Goal: Task Accomplishment & Management: Use online tool/utility

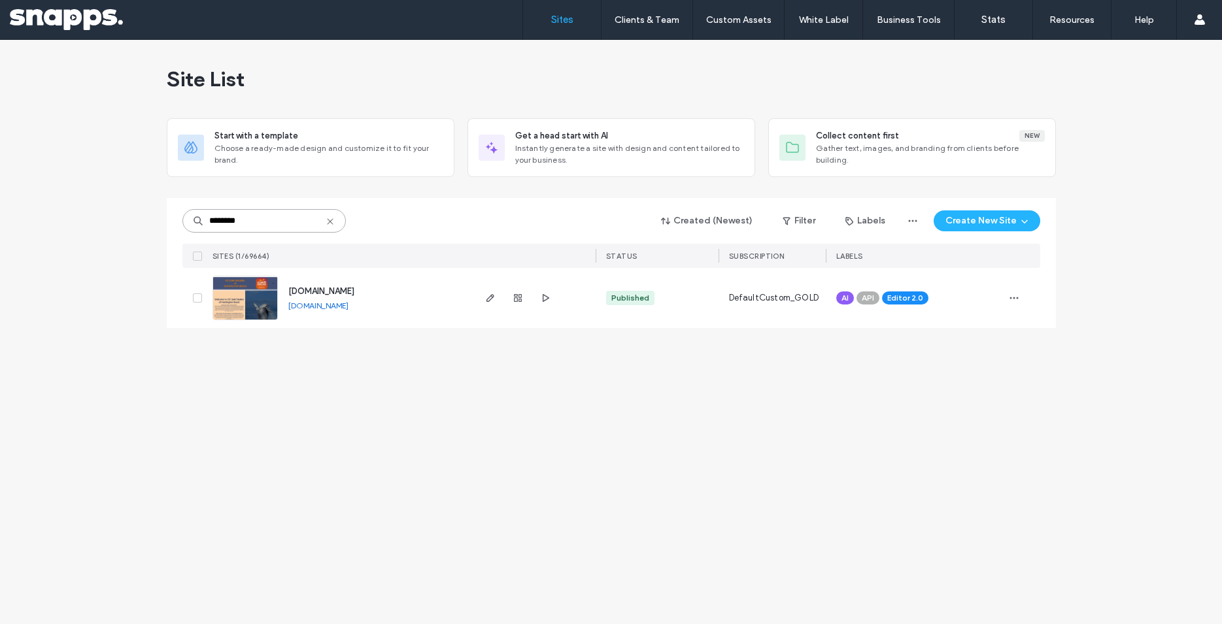
click at [267, 218] on input "********" at bounding box center [263, 221] width 163 height 24
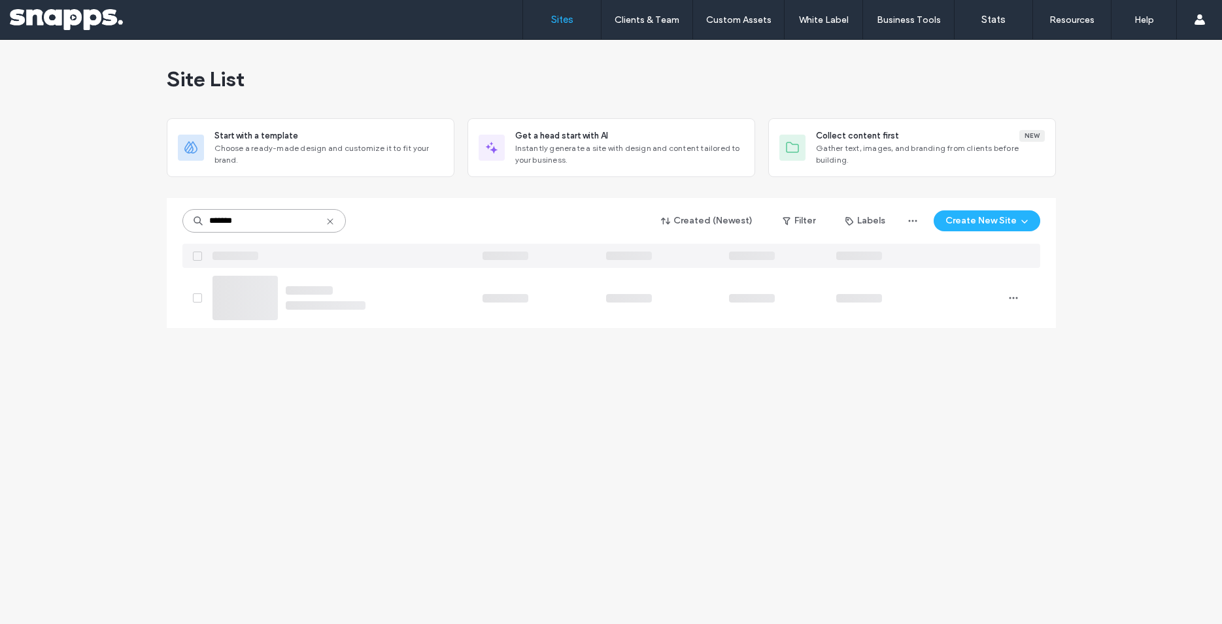
type input "********"
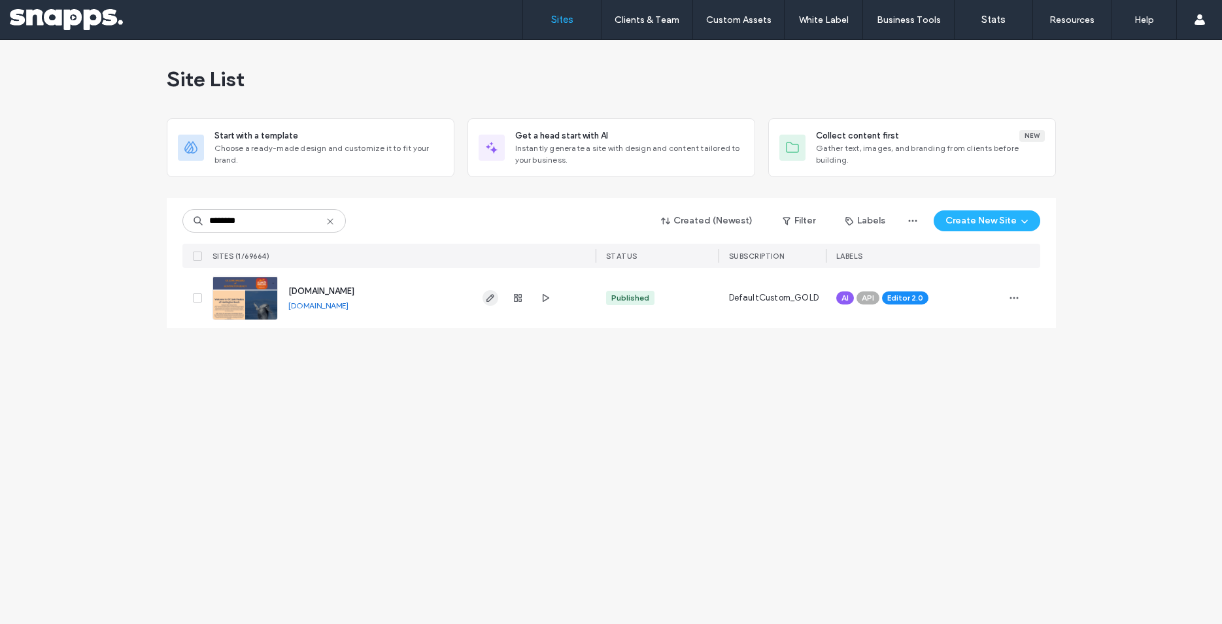
click at [490, 297] on use "button" at bounding box center [490, 298] width 8 height 8
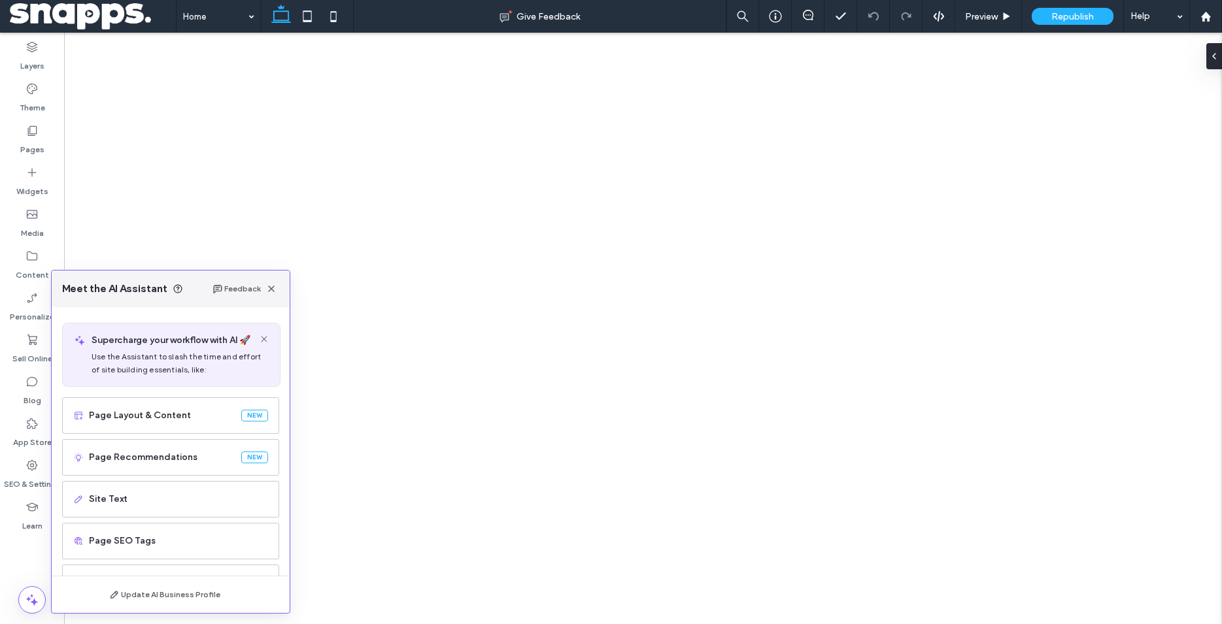
click at [159, 523] on div "Page SEO Tags" at bounding box center [170, 541] width 217 height 37
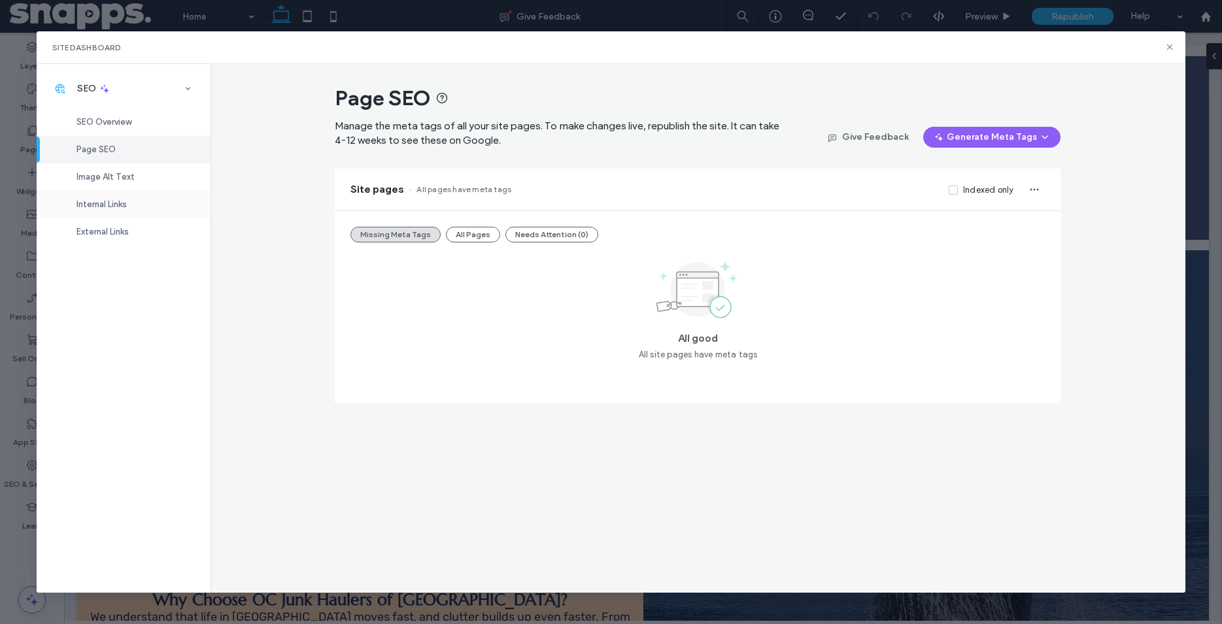
click at [127, 204] on span "Internal Links" at bounding box center [101, 204] width 50 height 10
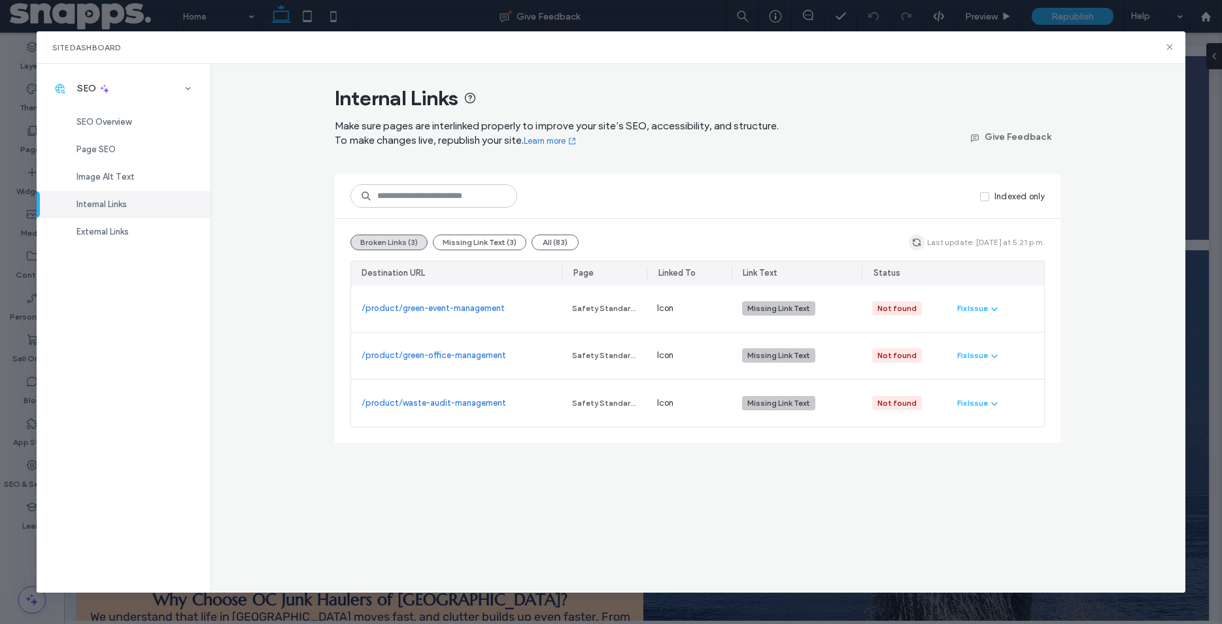
click at [918, 238] on icon "button" at bounding box center [916, 242] width 10 height 10
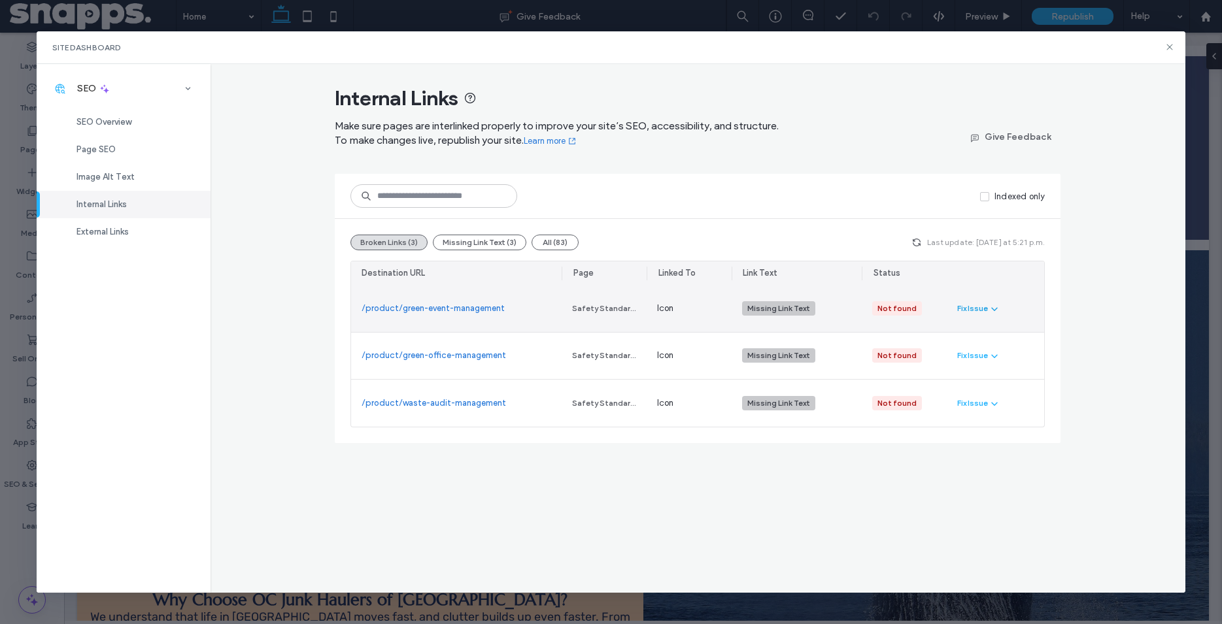
click at [977, 305] on div "Fix Issue" at bounding box center [972, 309] width 31 height 12
click at [1010, 343] on span "Fix in Editor" at bounding box center [991, 339] width 46 height 13
click at [1058, 528] on div "Internal Links Make sure pages are interlinked properly to improve your site’s …" at bounding box center [697, 328] width 975 height 529
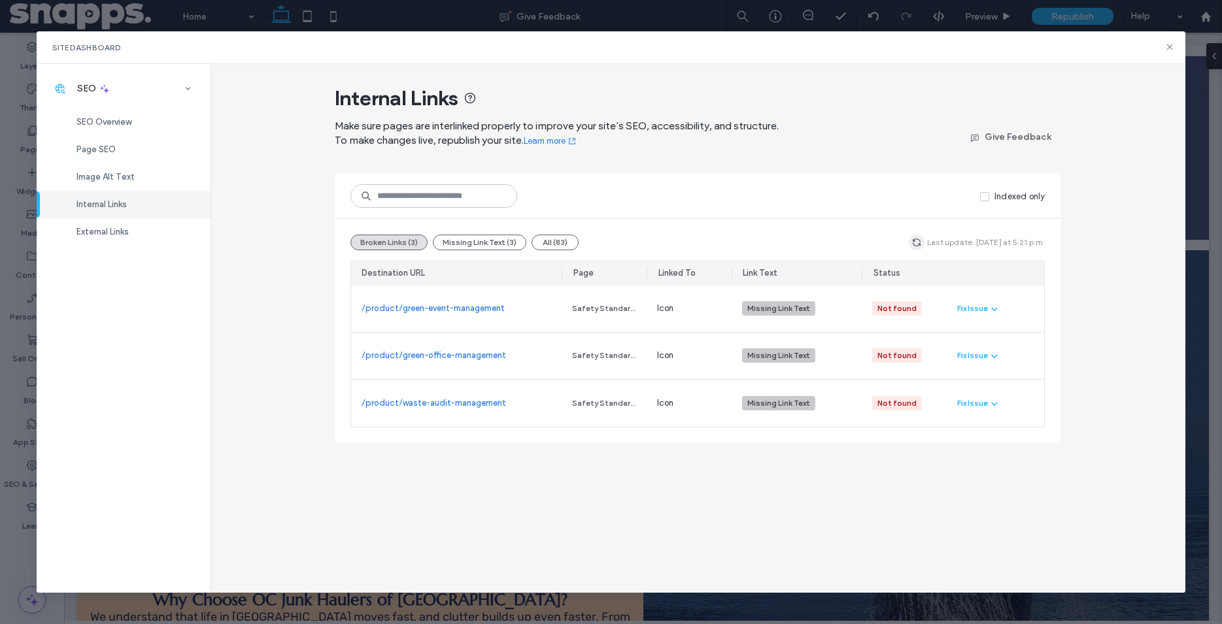
click at [920, 247] on icon "button" at bounding box center [916, 242] width 10 height 10
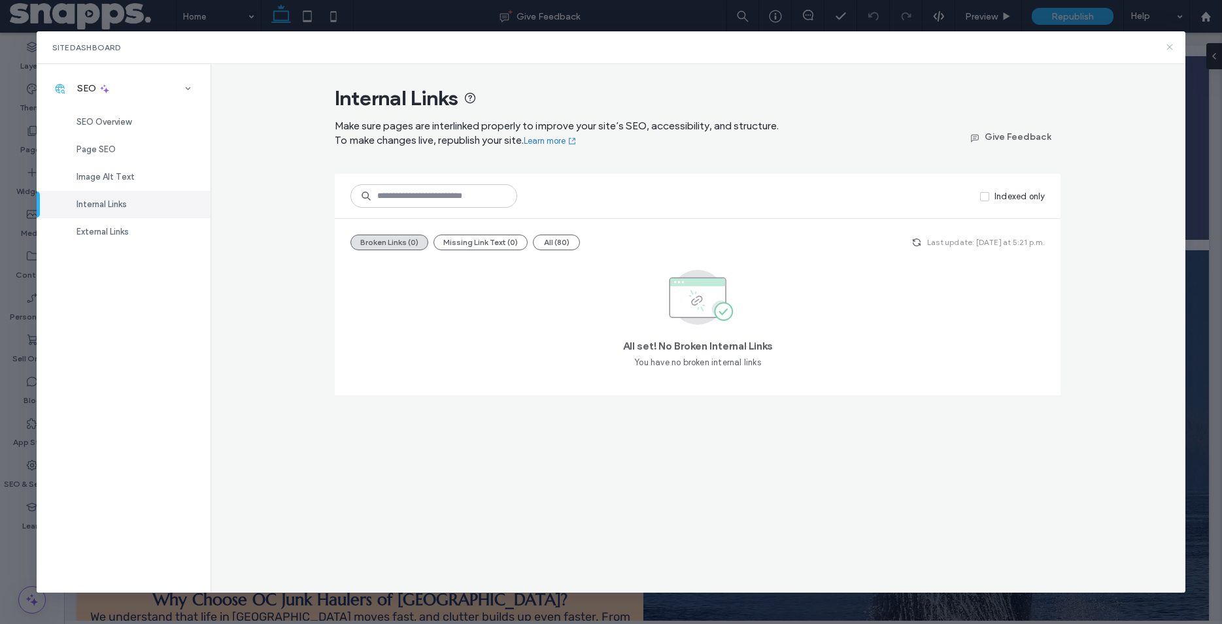
click at [1167, 48] on icon at bounding box center [1169, 47] width 10 height 10
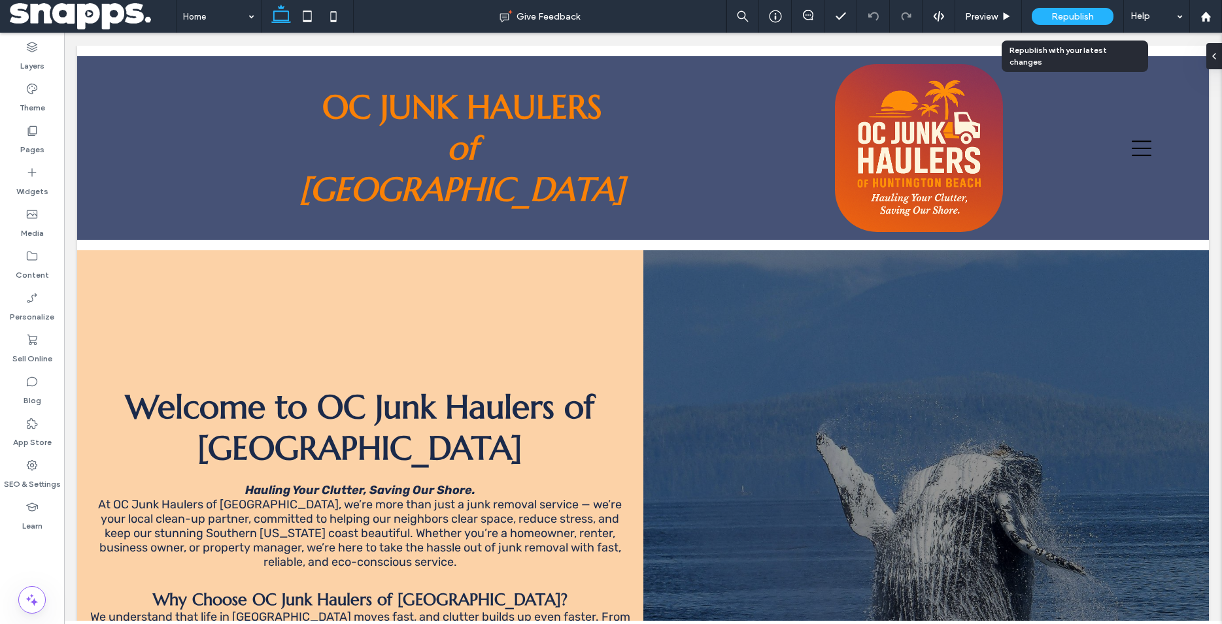
click at [1094, 14] on div "Republish" at bounding box center [1073, 16] width 82 height 17
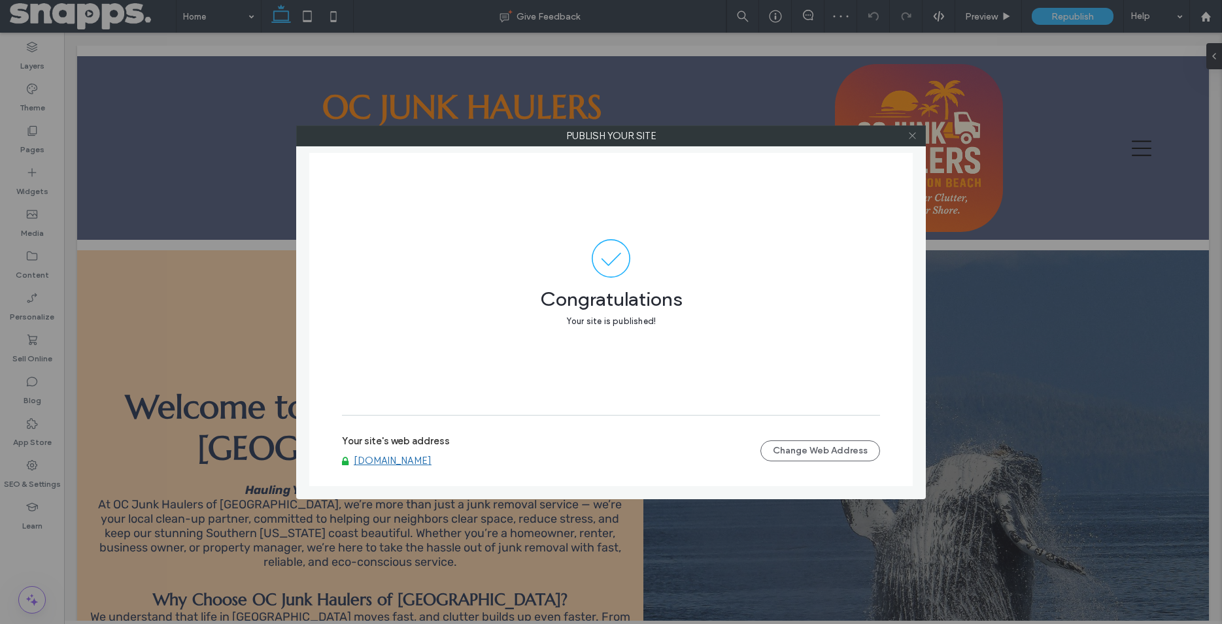
click at [914, 137] on icon at bounding box center [912, 136] width 10 height 10
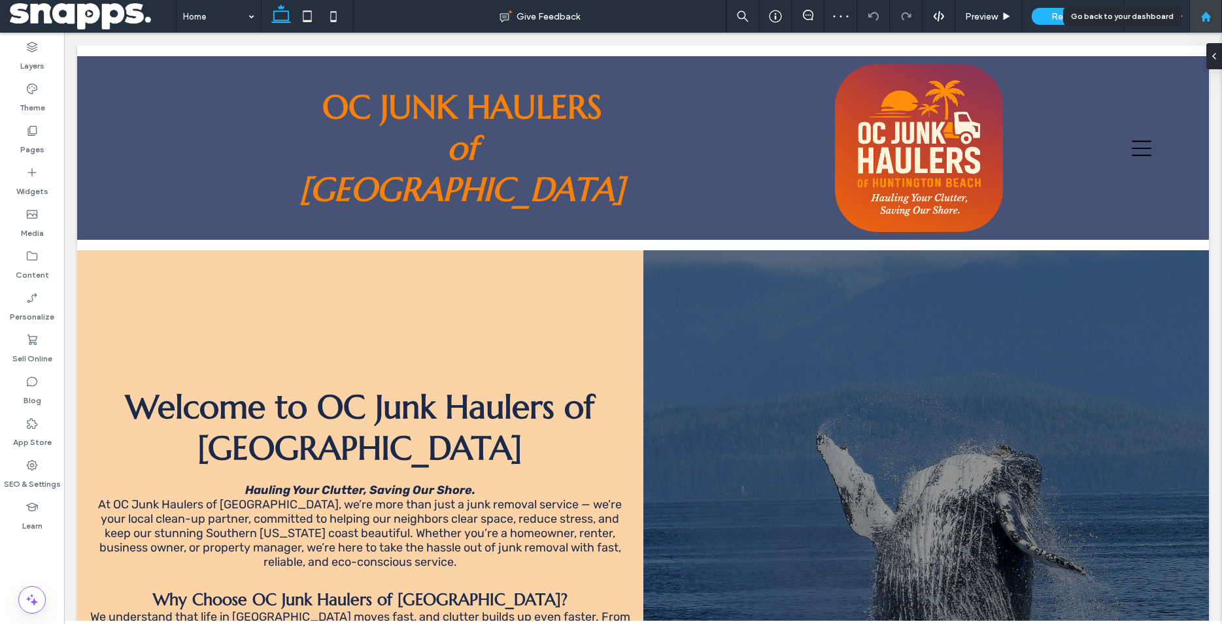
click at [1203, 24] on div at bounding box center [1205, 16] width 33 height 33
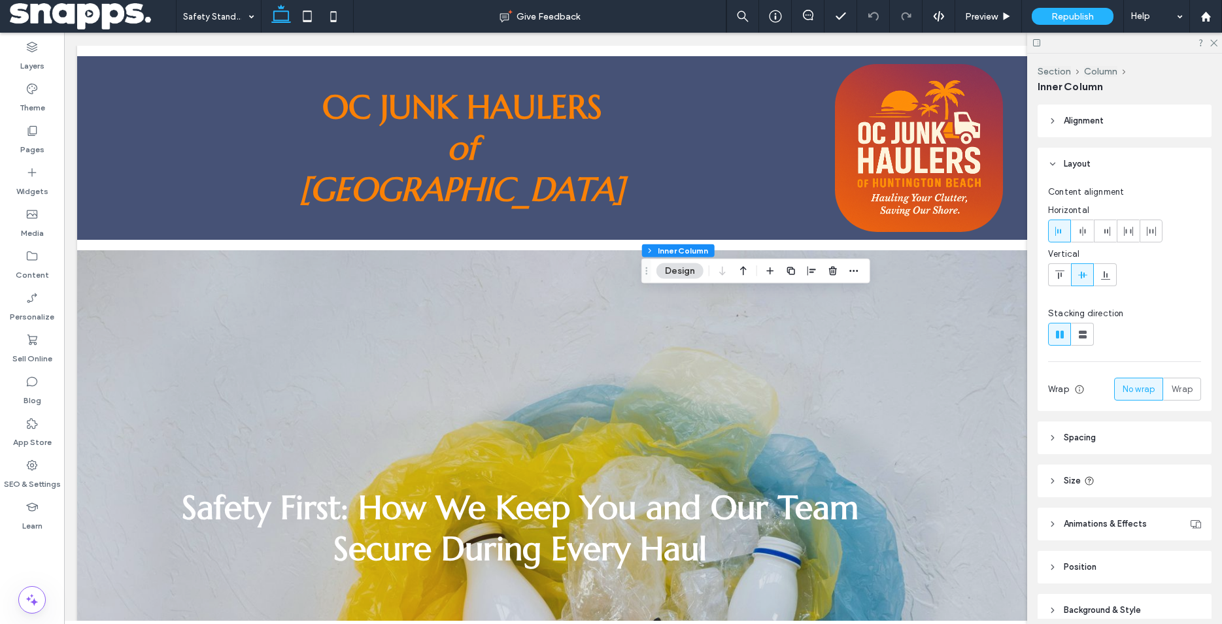
scroll to position [1007, 0]
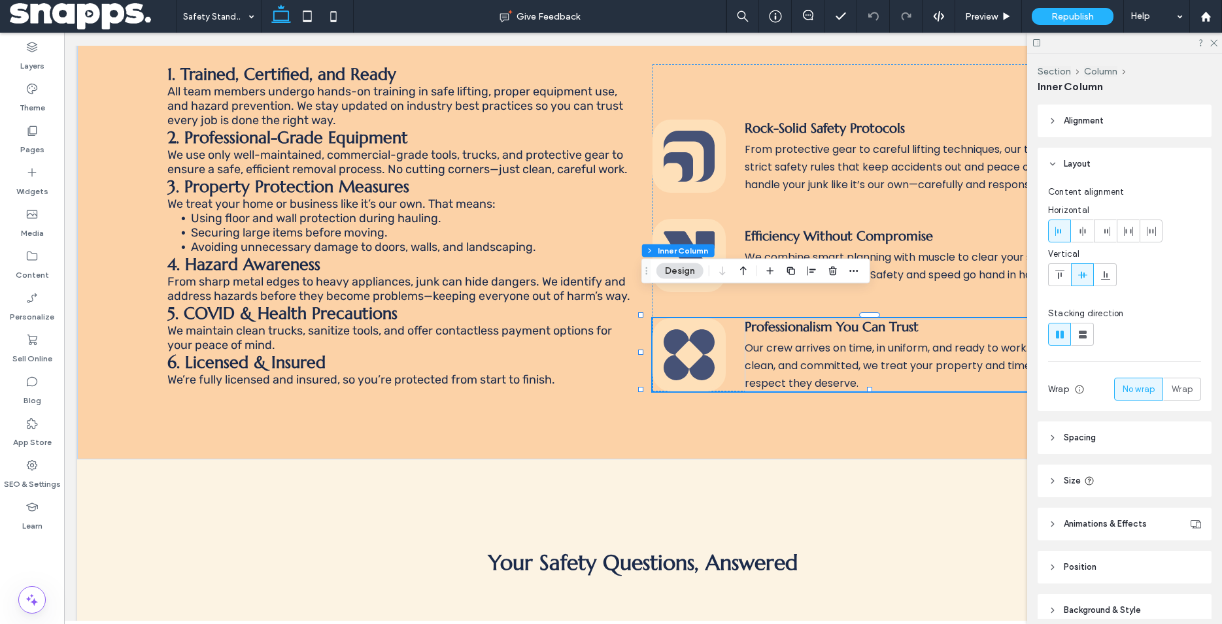
click at [689, 355] on icon at bounding box center [701, 367] width 25 height 25
click at [686, 344] on div at bounding box center [688, 354] width 73 height 73
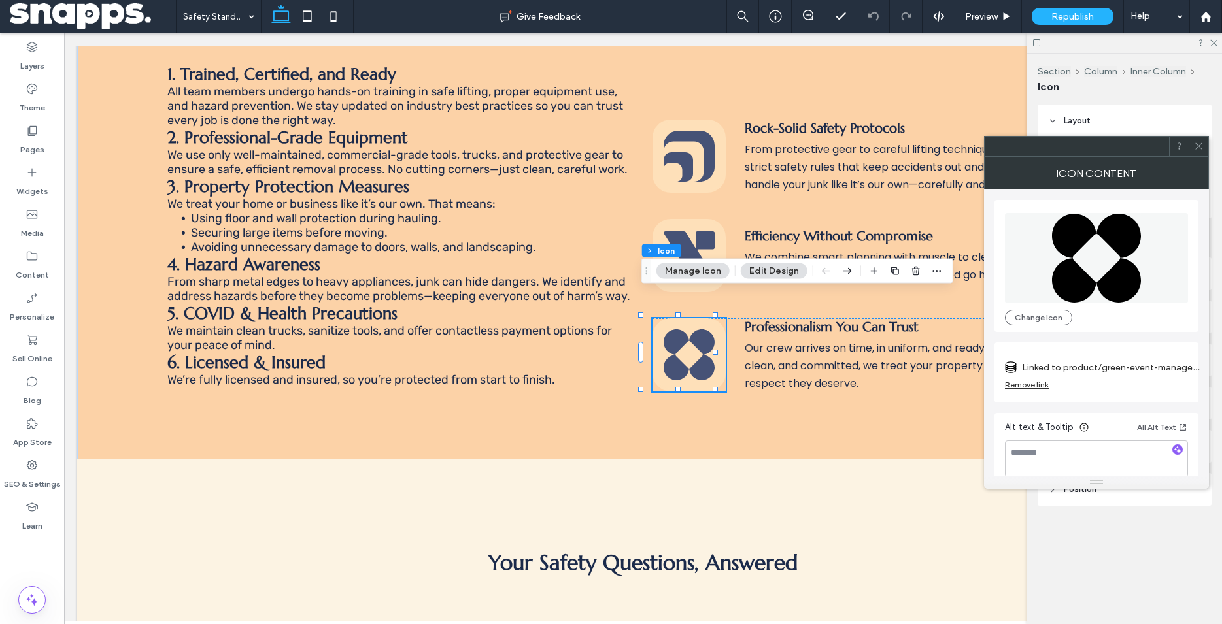
scroll to position [13, 0]
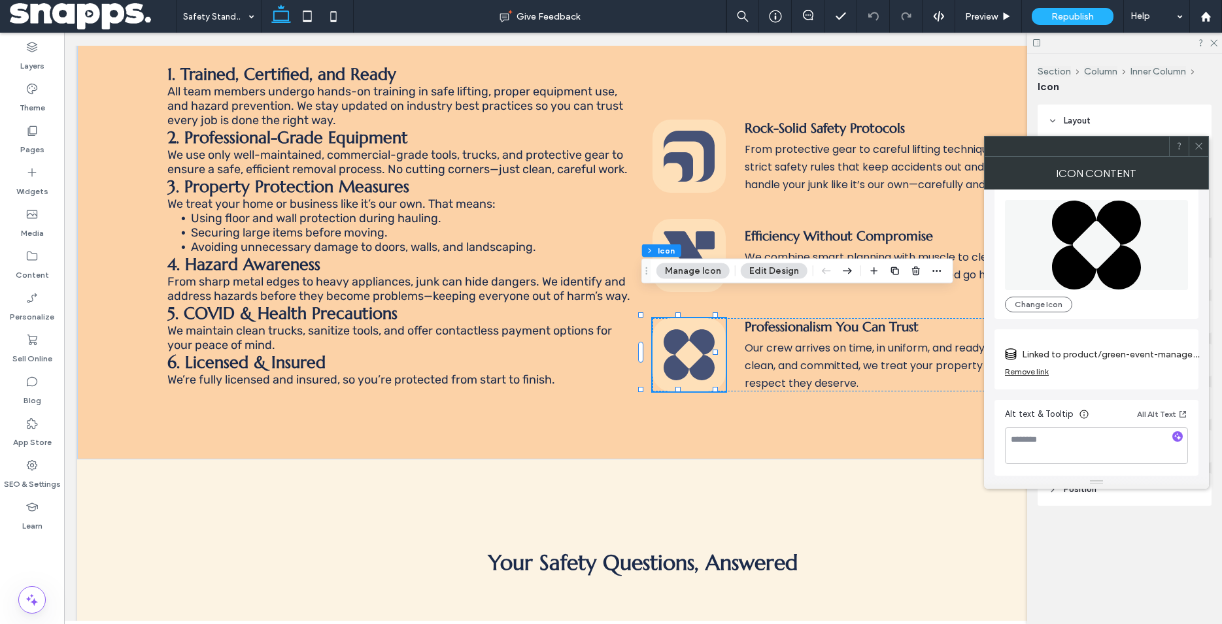
click at [1020, 371] on div "Remove link" at bounding box center [1027, 372] width 44 height 10
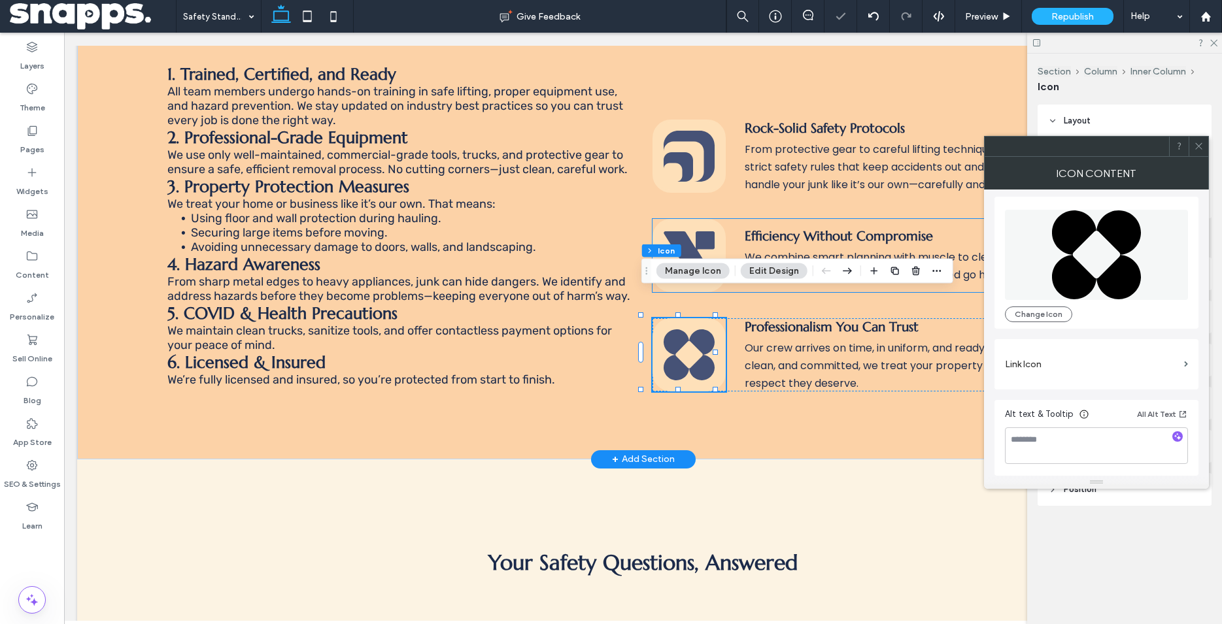
click at [683, 231] on icon at bounding box center [688, 255] width 51 height 48
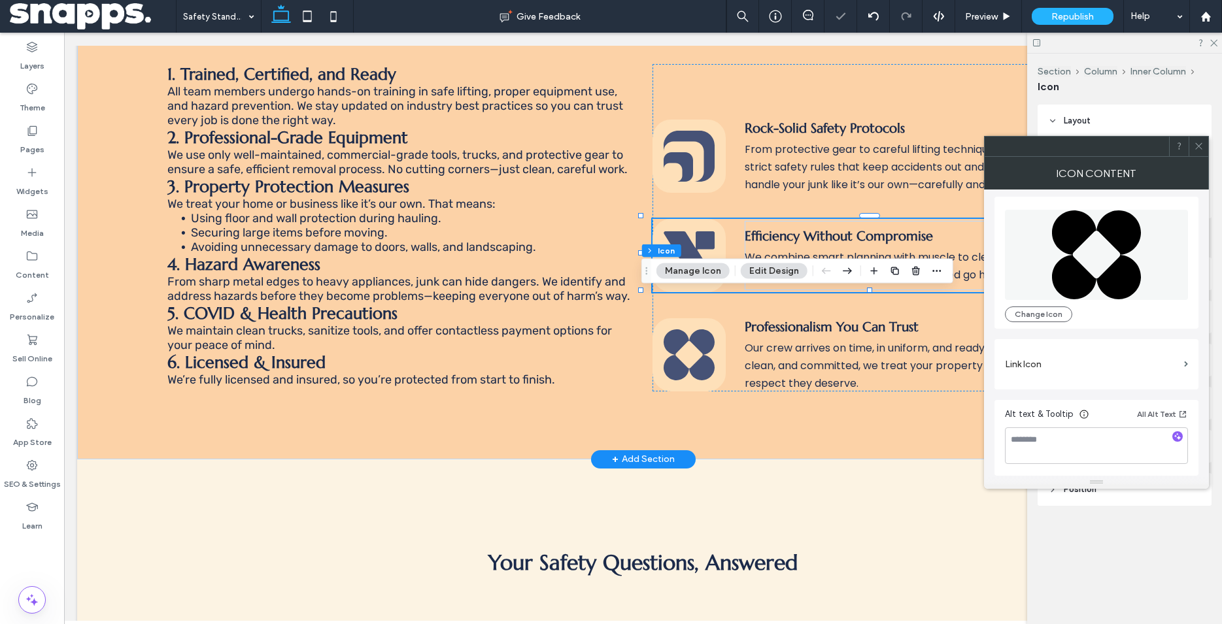
click at [683, 231] on icon at bounding box center [688, 255] width 51 height 48
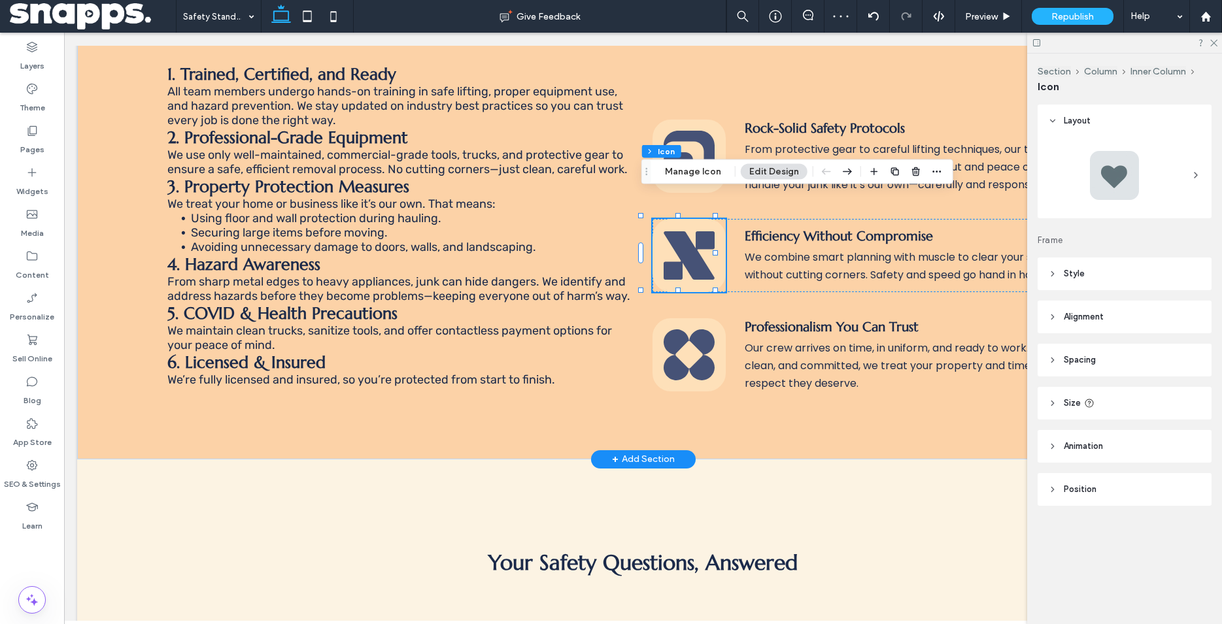
click at [665, 250] on icon at bounding box center [688, 255] width 51 height 48
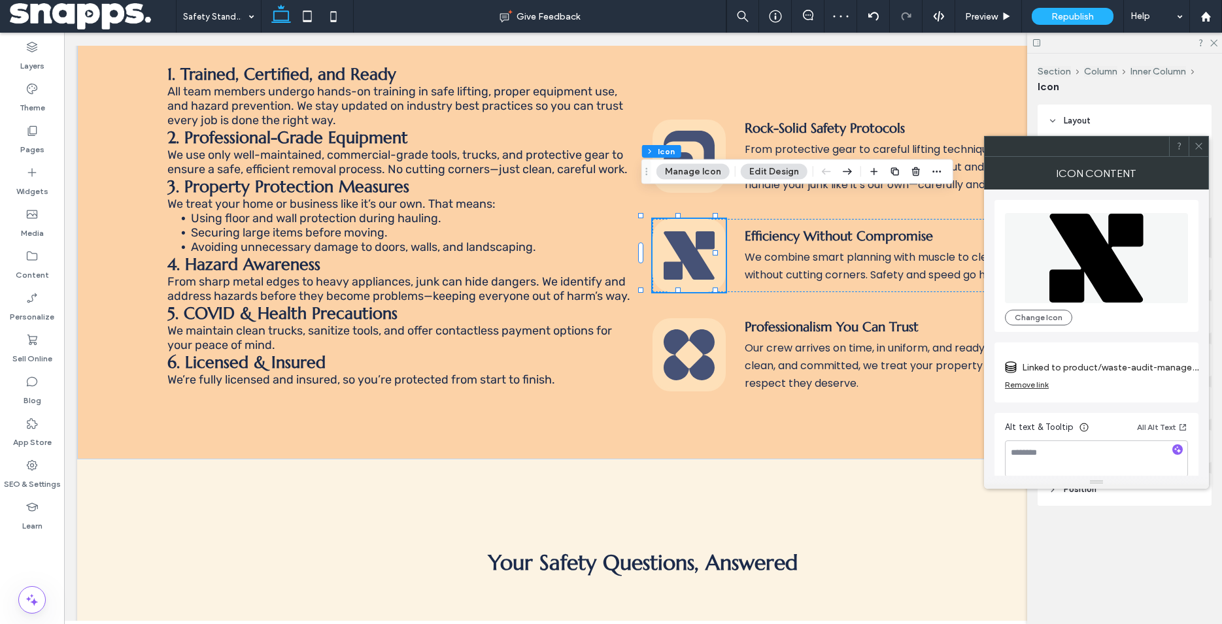
click at [1033, 383] on div "Remove link" at bounding box center [1027, 385] width 44 height 10
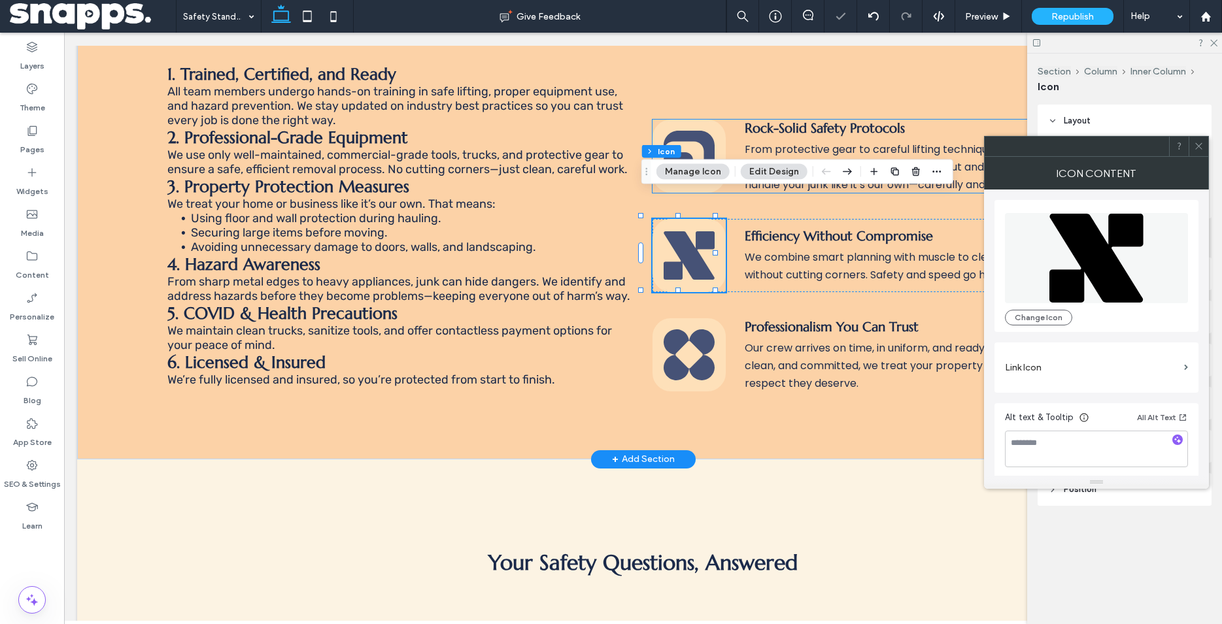
click at [688, 129] on icon at bounding box center [688, 156] width 51 height 68
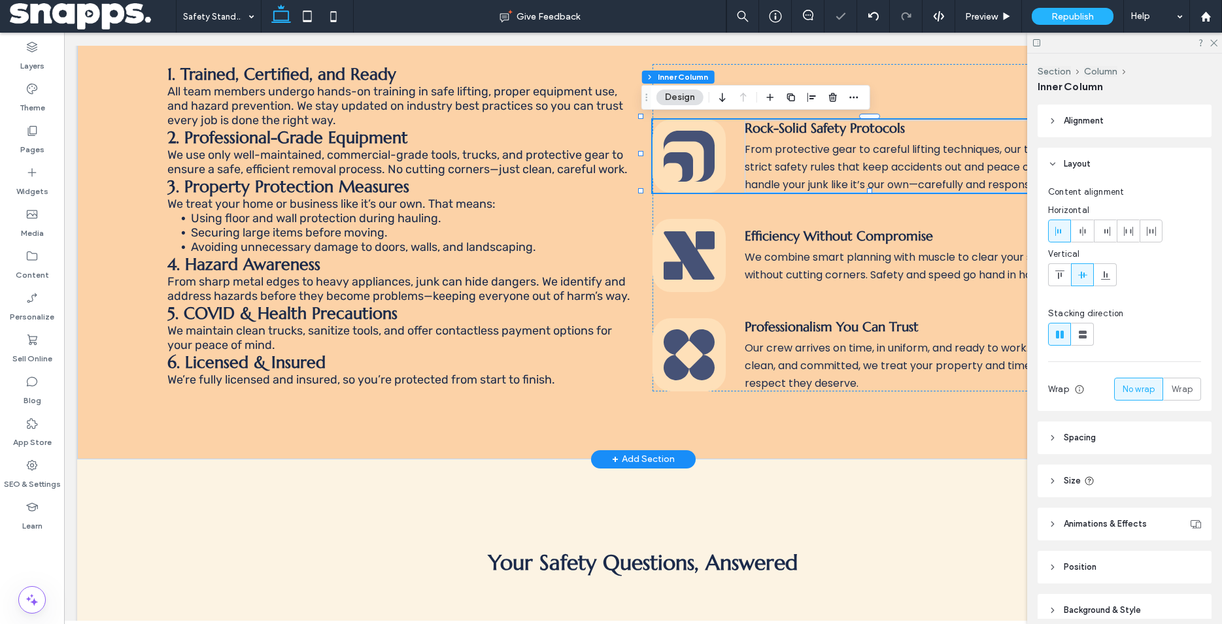
click at [688, 129] on icon at bounding box center [688, 156] width 51 height 68
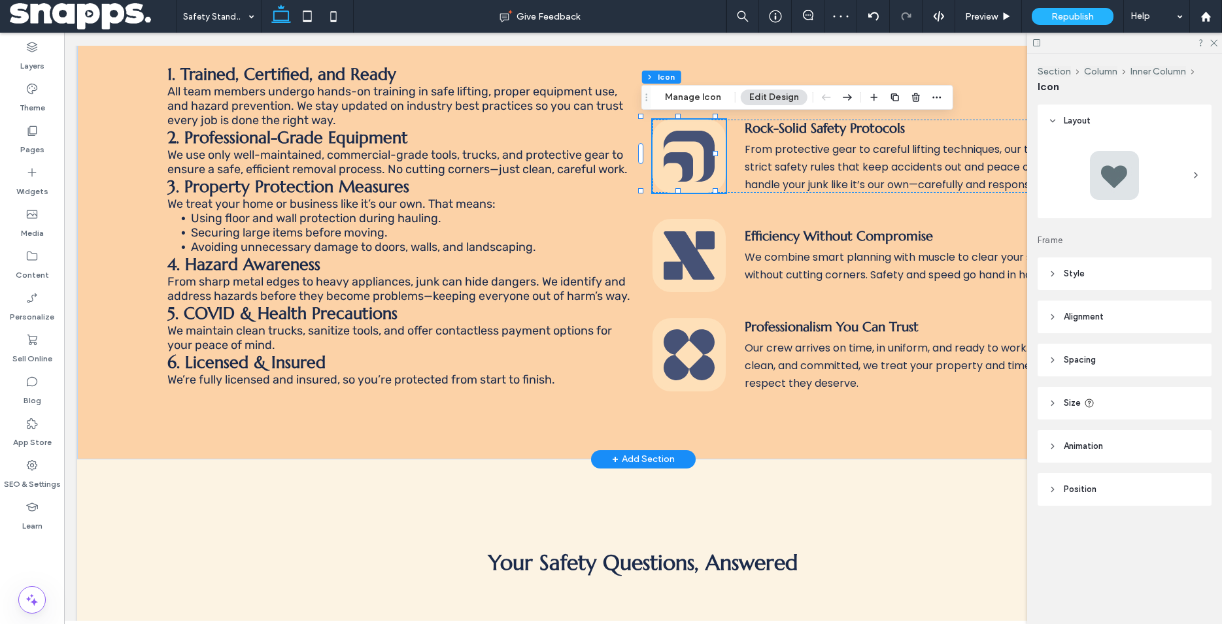
click at [677, 152] on icon at bounding box center [677, 166] width 29 height 29
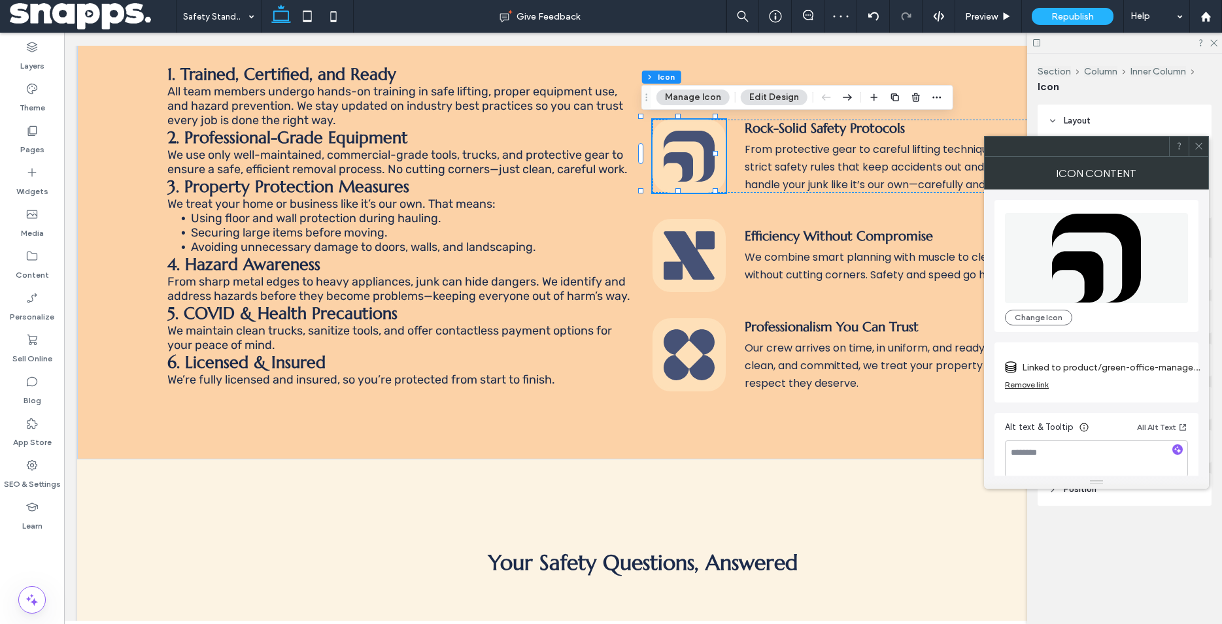
click at [1043, 388] on div "Remove link" at bounding box center [1027, 385] width 44 height 10
click at [1198, 148] on icon at bounding box center [1199, 146] width 10 height 10
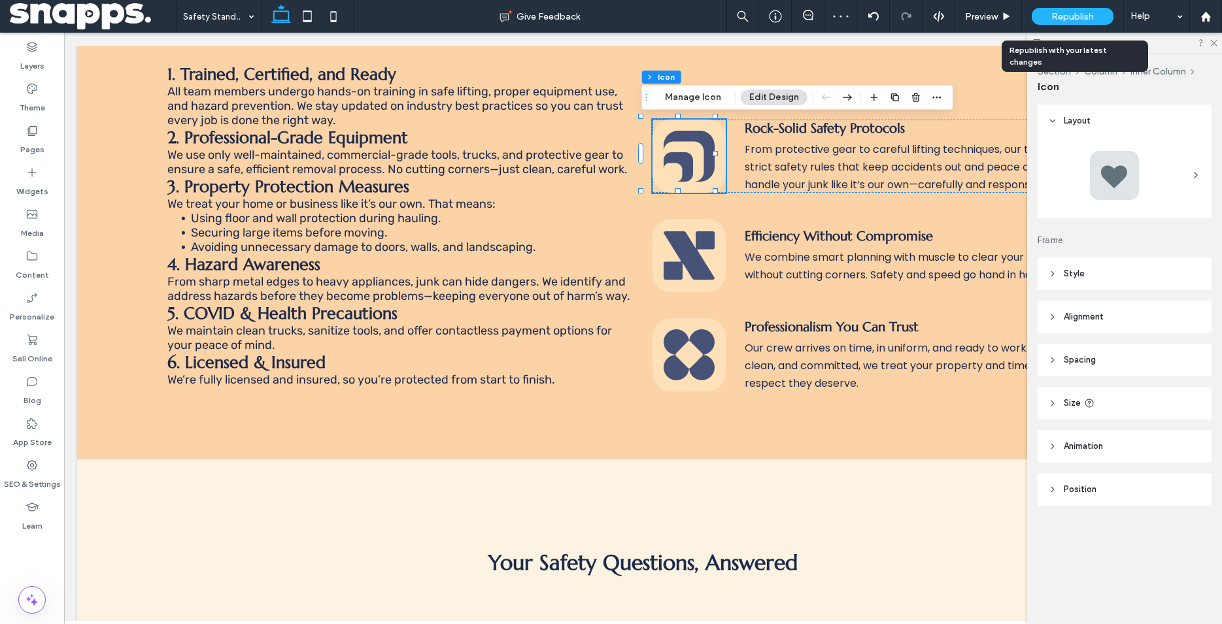
click at [1081, 10] on div "Republish" at bounding box center [1073, 16] width 82 height 17
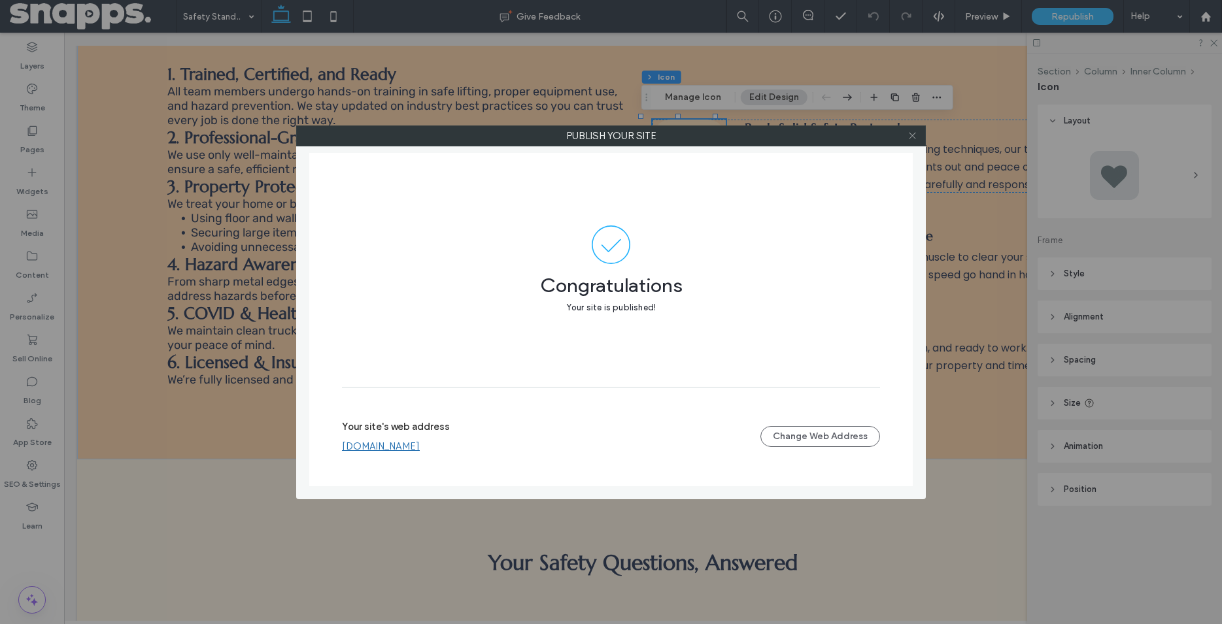
click at [913, 137] on icon at bounding box center [912, 136] width 10 height 10
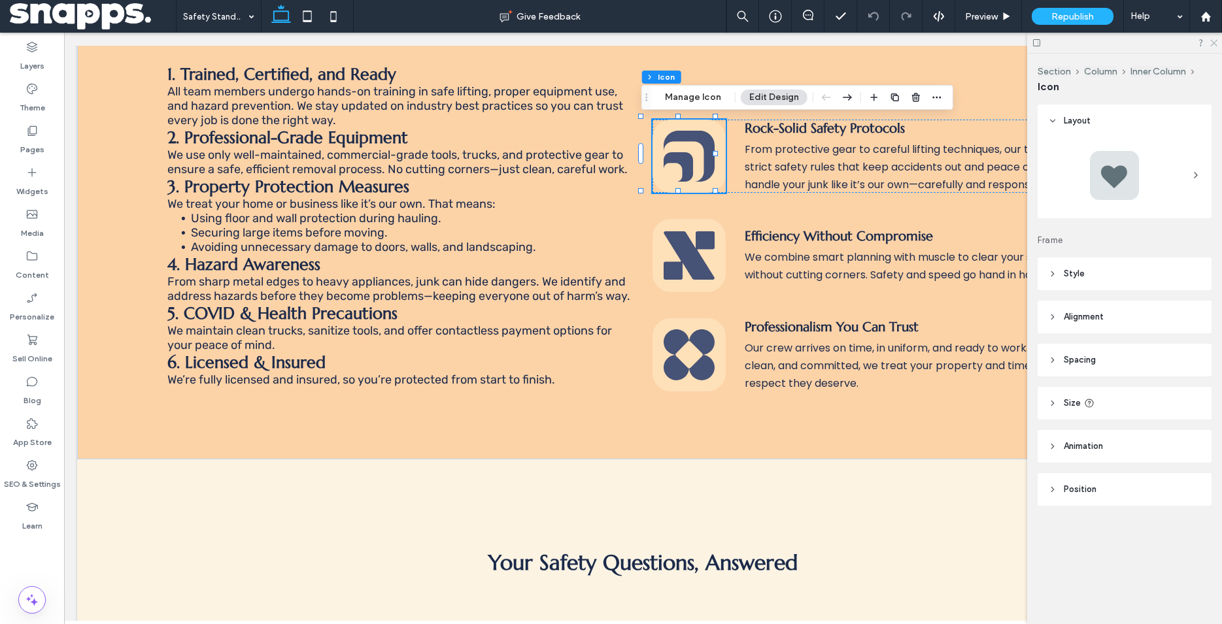
click at [1210, 43] on icon at bounding box center [1213, 42] width 8 height 8
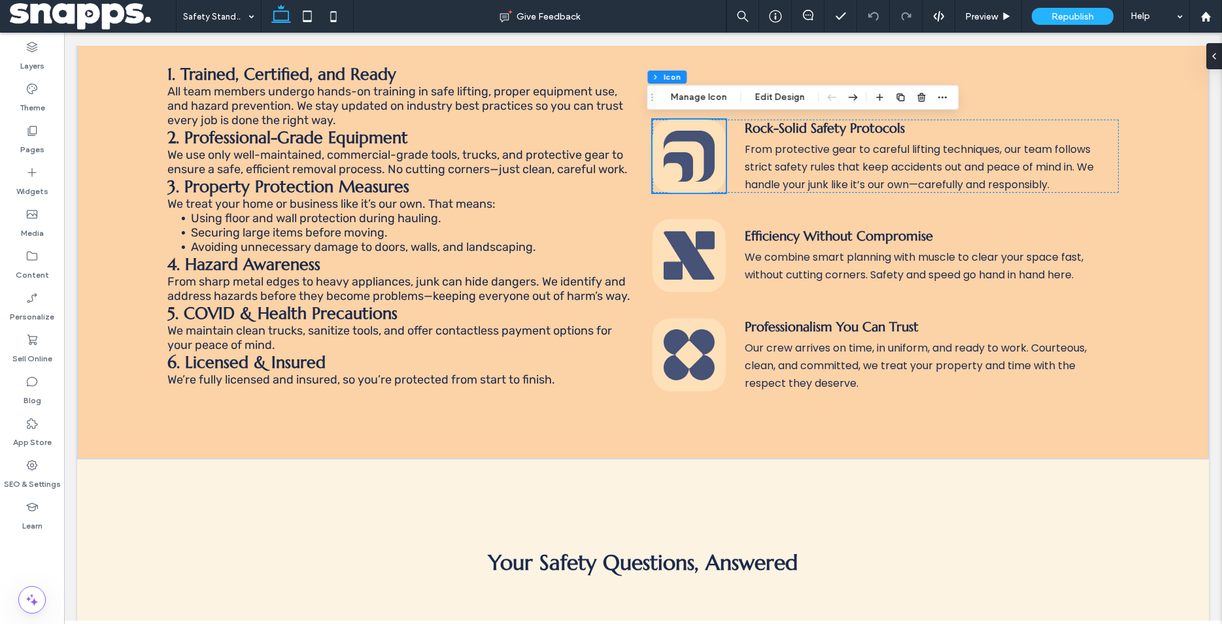
scroll to position [1012, 0]
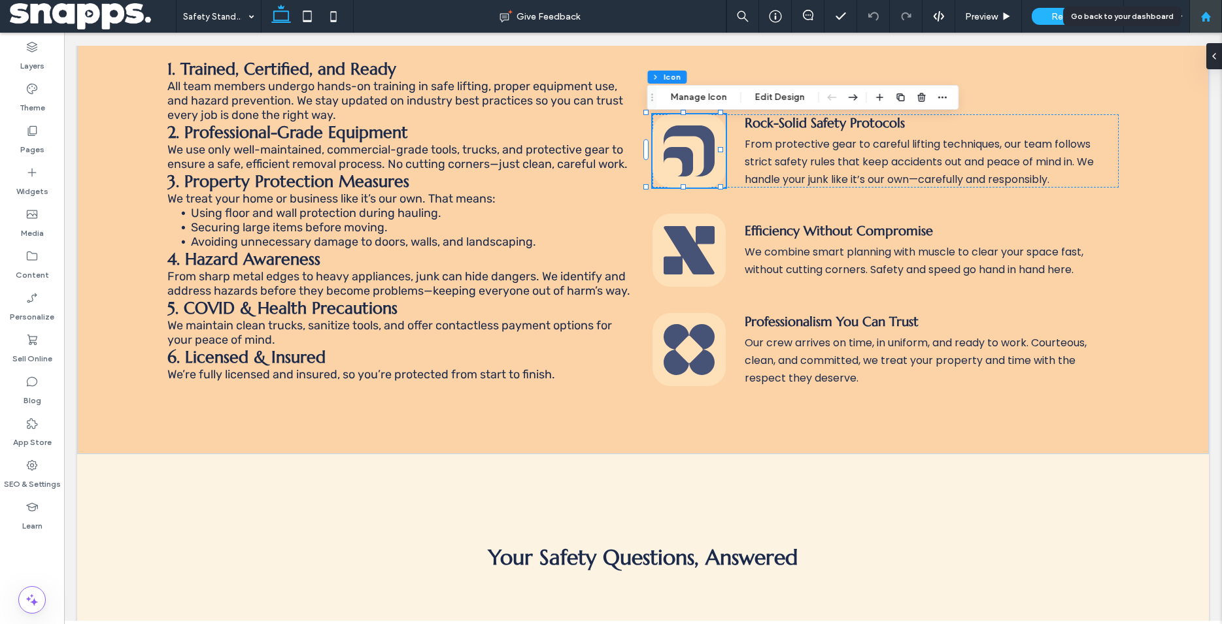
click at [1205, 14] on use at bounding box center [1205, 16] width 10 height 10
